Goal: Use online tool/utility: Utilize a website feature to perform a specific function

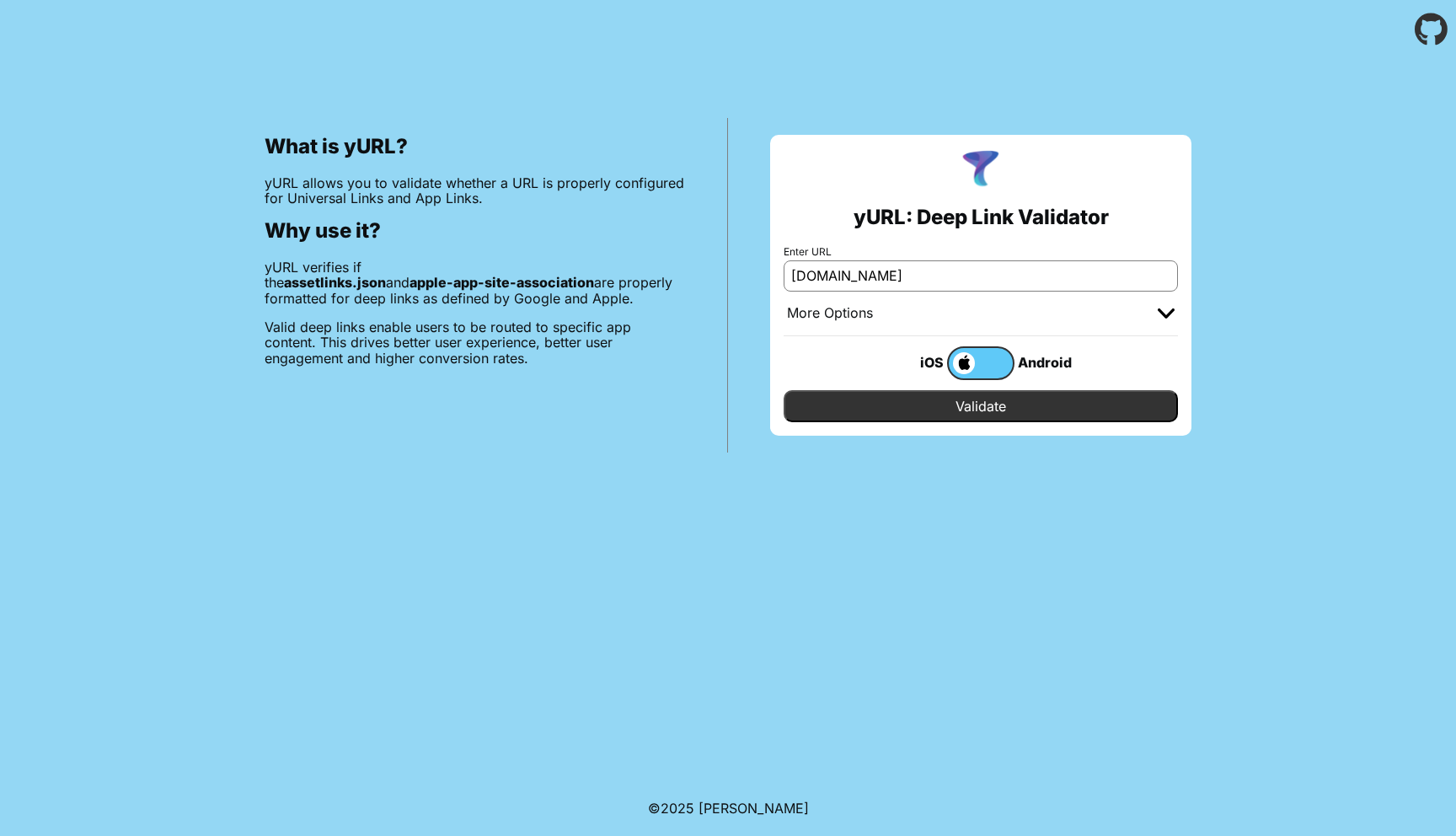
type input "[DOMAIN_NAME]"
click at [991, 404] on input "Validate" at bounding box center [981, 407] width 394 height 32
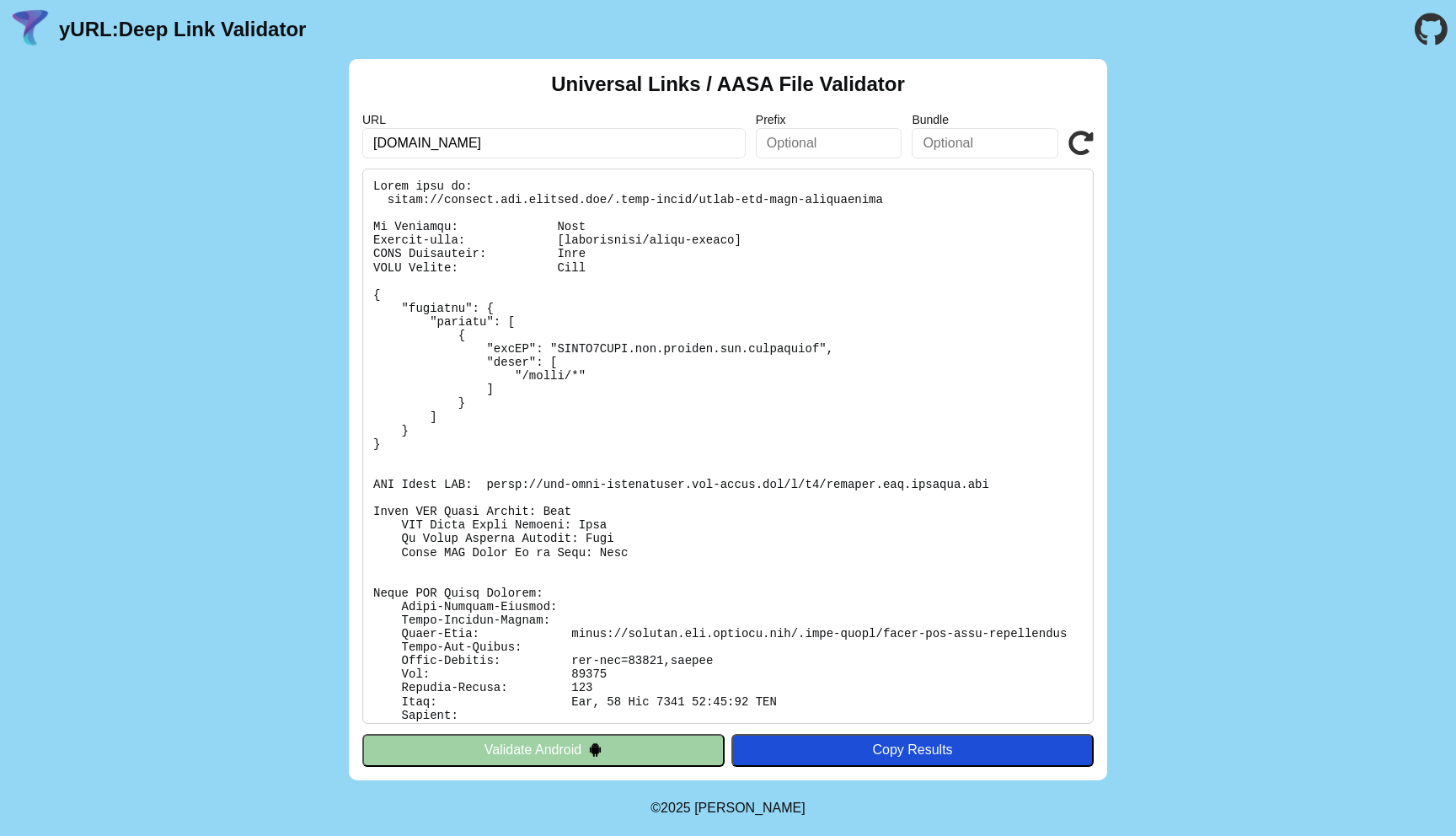
scroll to position [63, 0]
